Goal: Navigation & Orientation: Find specific page/section

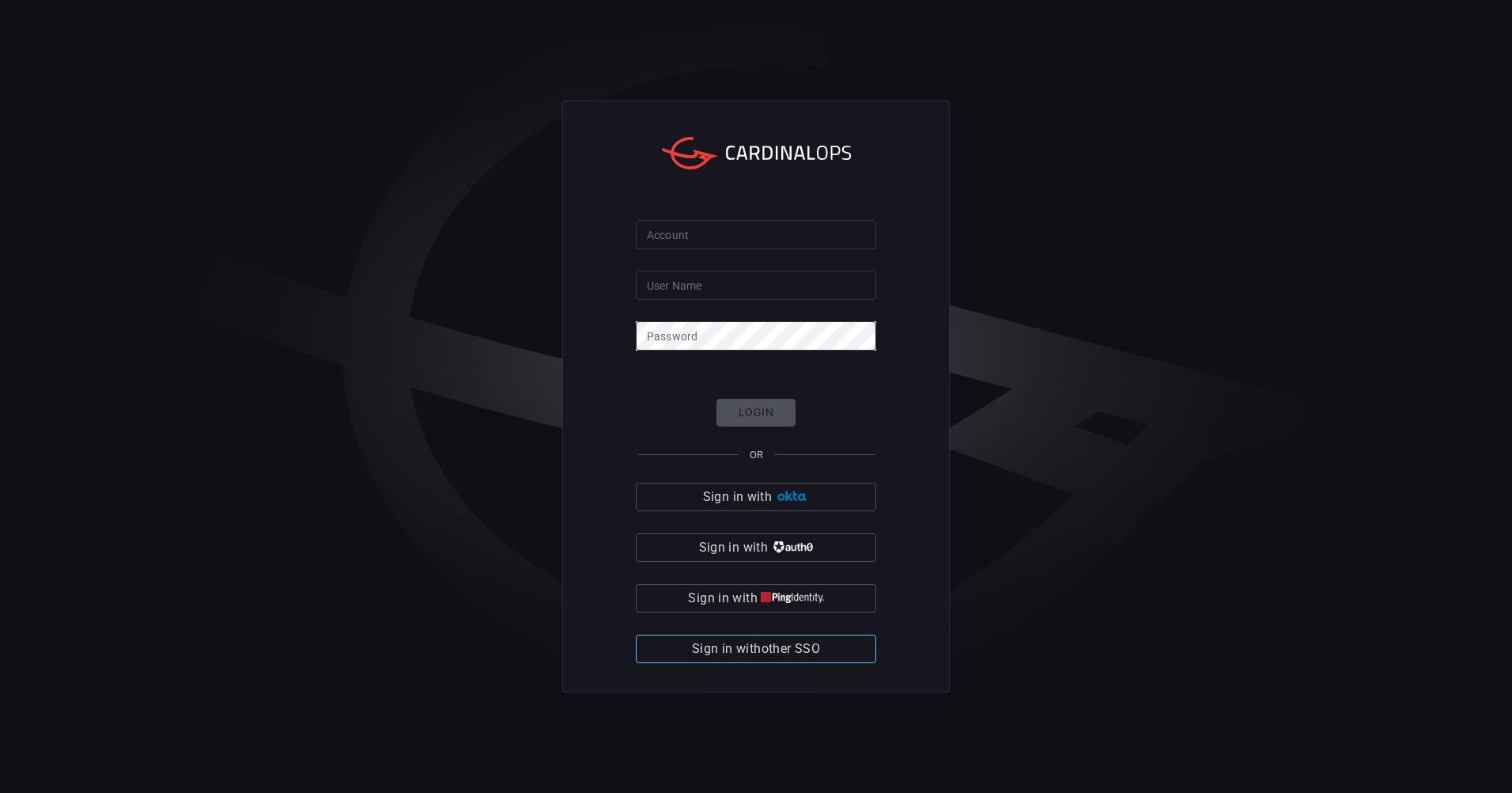
click at [843, 653] on button "Sign in with other SSO" at bounding box center [756, 649] width 241 height 29
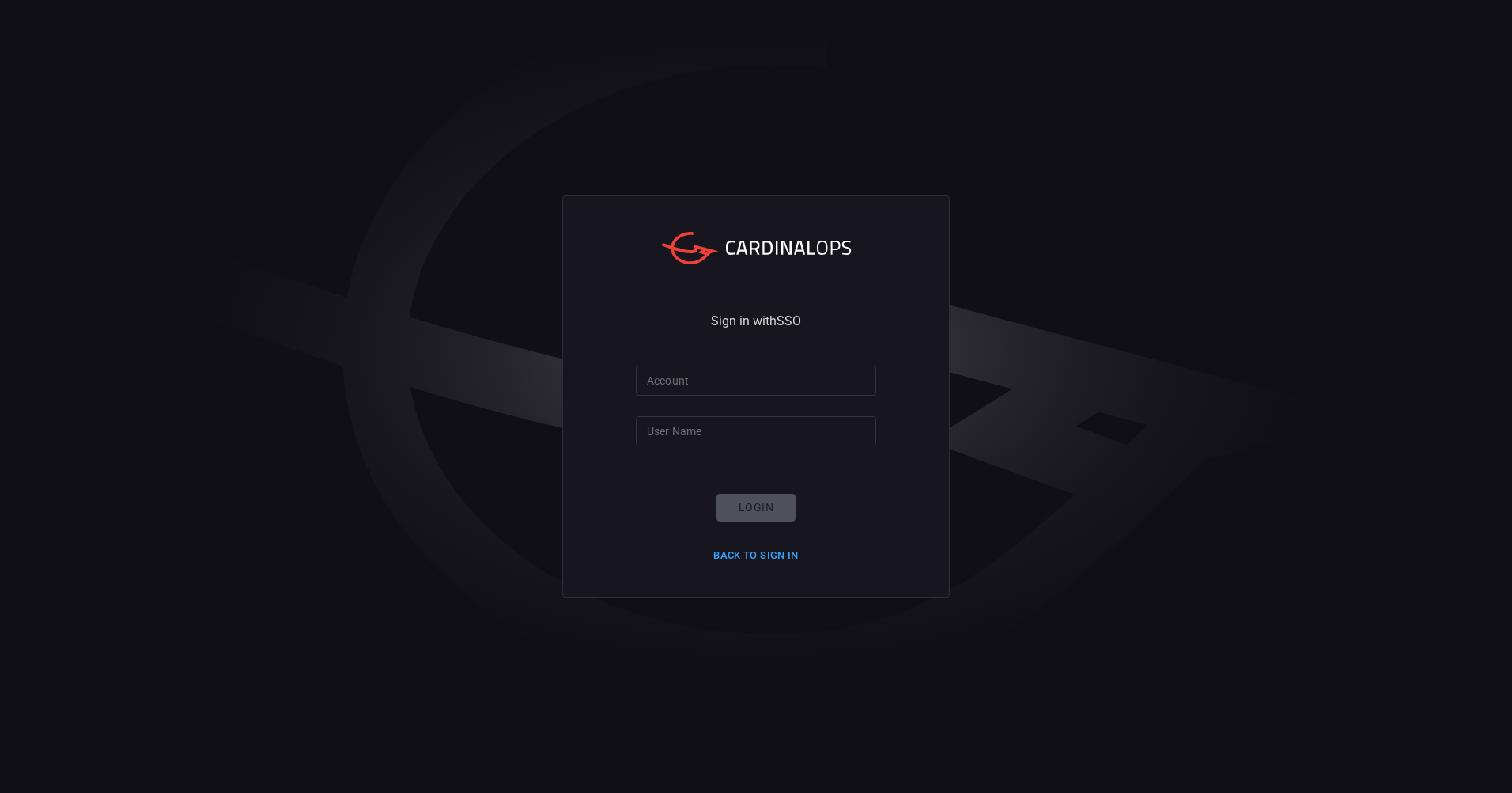
click at [768, 366] on input "Account" at bounding box center [756, 380] width 241 height 29
type input "santander-global"
type input "[EMAIL_ADDRESS][PERSON_NAME][DOMAIN_NAME]"
click button "Login" at bounding box center [756, 508] width 79 height 28
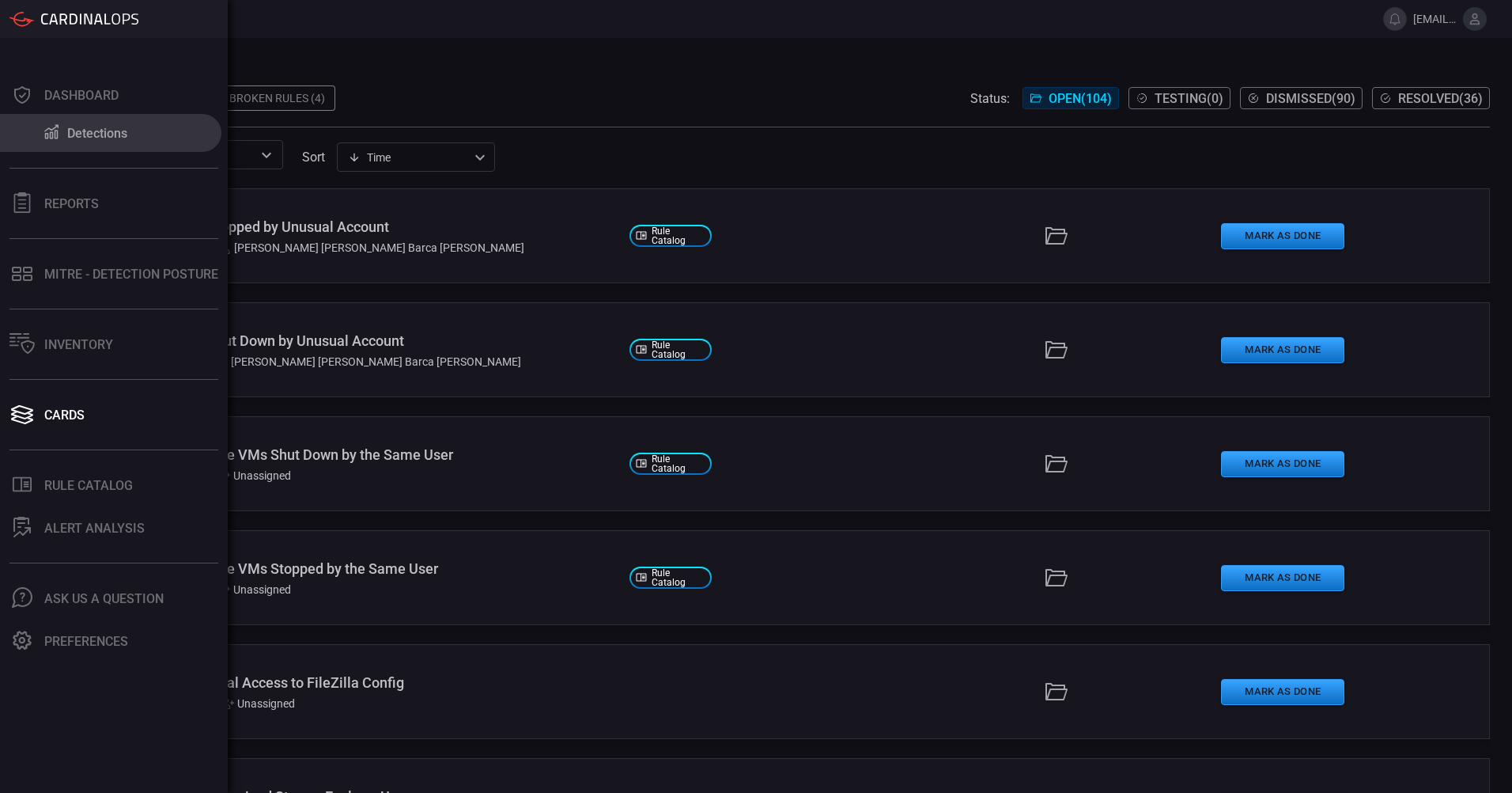
click at [79, 144] on button "Detections" at bounding box center [110, 132] width 221 height 38
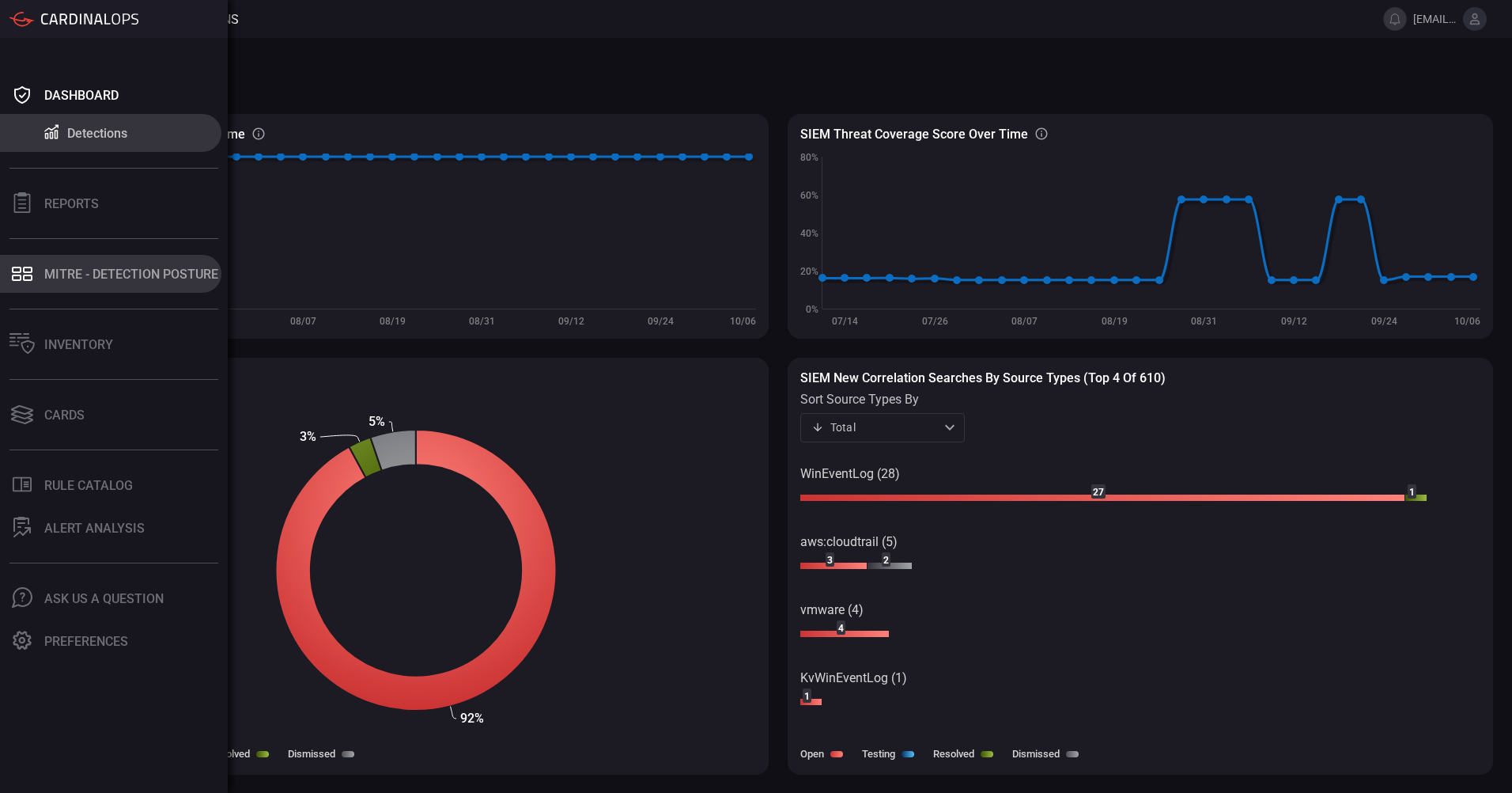
click at [85, 276] on div "MITRE - Detection Posture" at bounding box center [131, 274] width 174 height 15
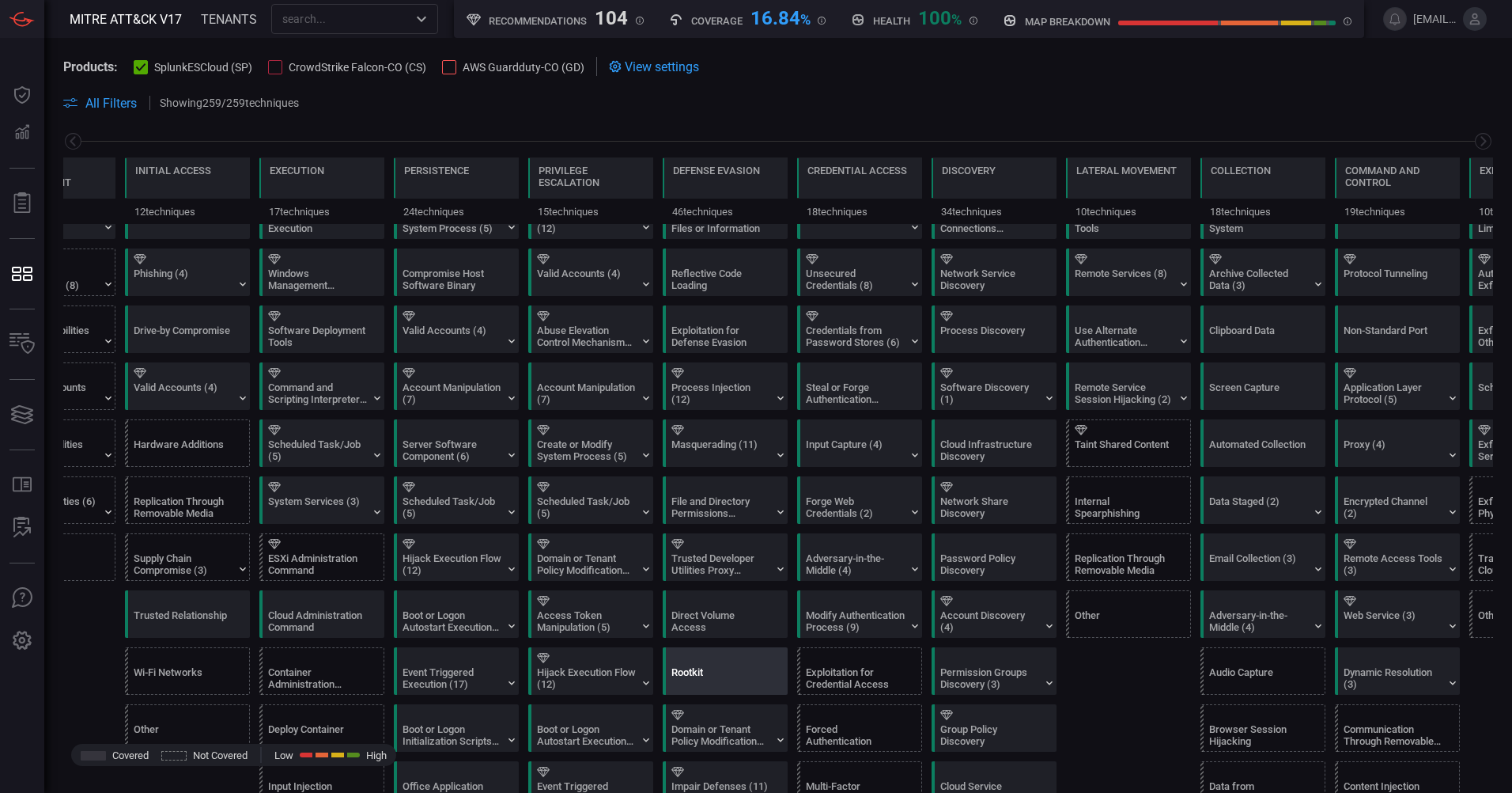
scroll to position [237, 0]
